Goal: Information Seeking & Learning: Learn about a topic

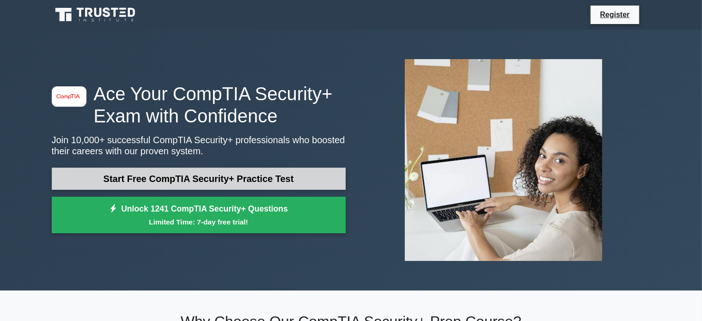
drag, startPoint x: 0, startPoint y: 0, endPoint x: 135, endPoint y: 179, distance: 223.9
click at [135, 179] on link "Start Free CompTIA Security+ Practice Test" at bounding box center [199, 179] width 294 height 22
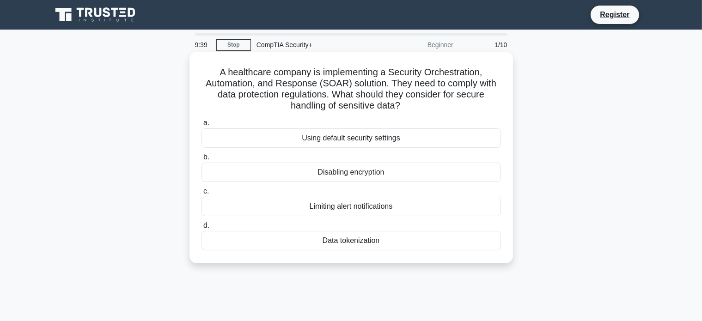
click at [344, 242] on div "Data tokenization" at bounding box center [350, 240] width 299 height 19
click at [201, 229] on input "d. Data tokenization" at bounding box center [201, 226] width 0 height 6
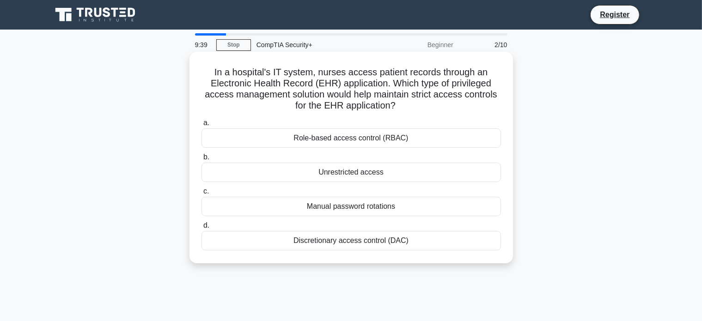
click at [343, 242] on div "Discretionary access control (DAC)" at bounding box center [350, 240] width 299 height 19
click at [201, 229] on input "d. Discretionary access control (DAC)" at bounding box center [201, 226] width 0 height 6
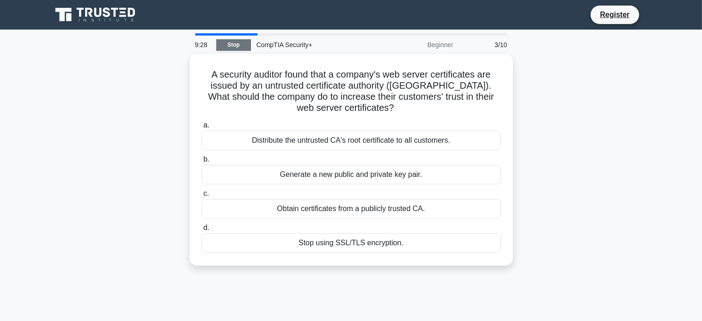
click at [242, 46] on link "Stop" at bounding box center [233, 45] width 35 height 12
